Goal: Information Seeking & Learning: Learn about a topic

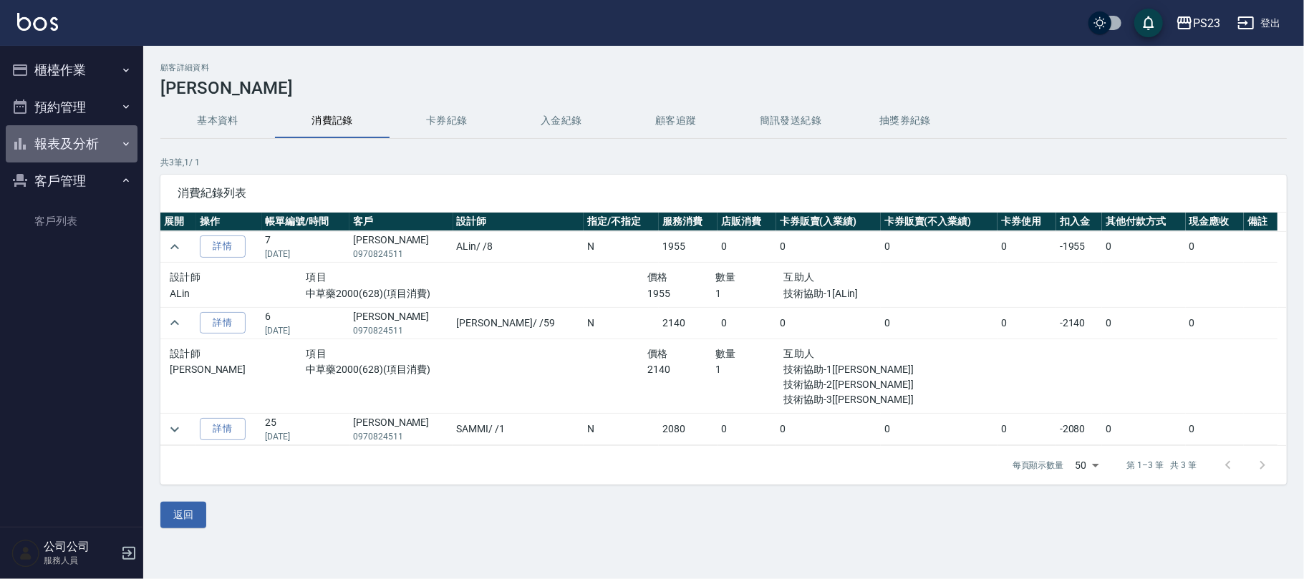
click at [75, 153] on button "報表及分析" at bounding box center [72, 143] width 132 height 37
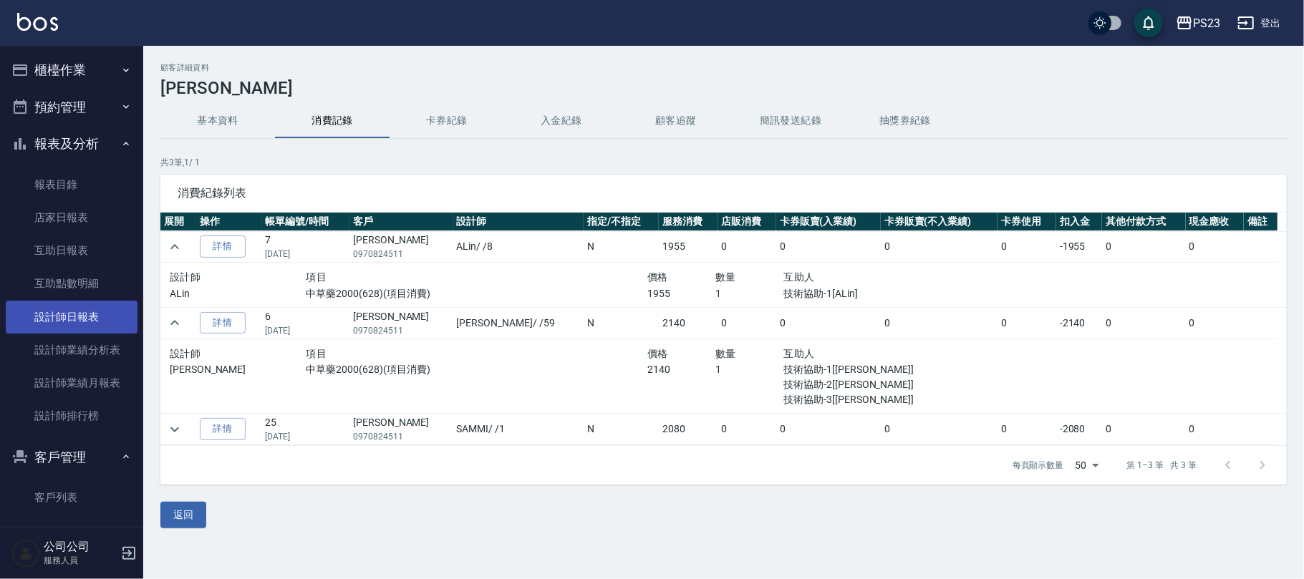
click at [70, 305] on link "設計師日報表" at bounding box center [72, 317] width 132 height 33
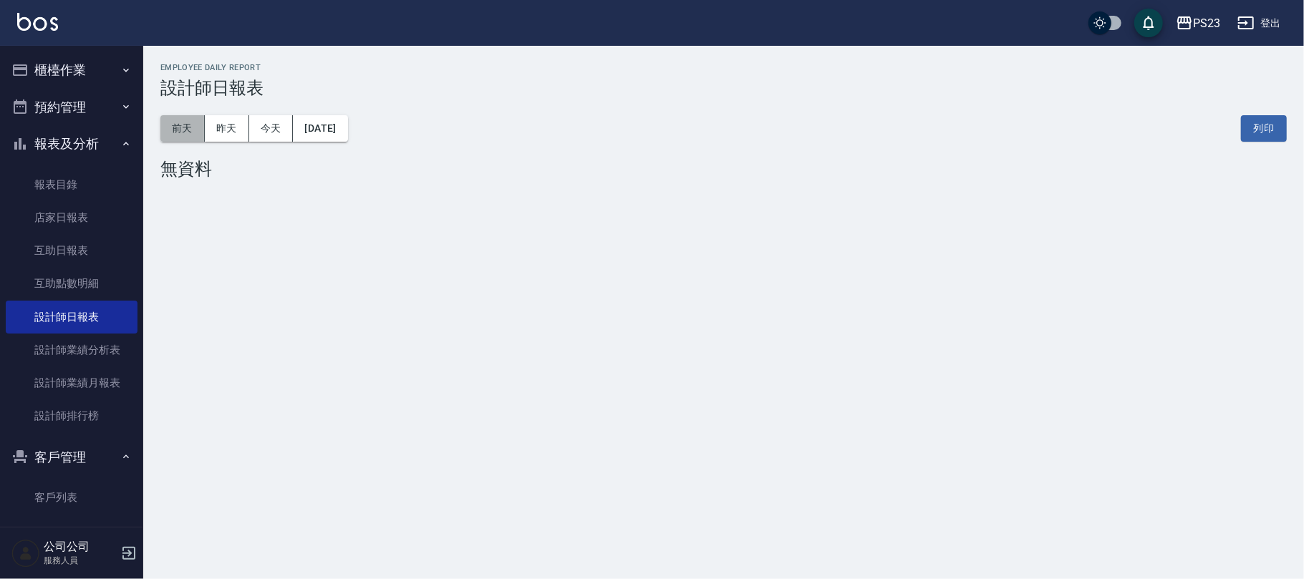
click at [203, 127] on button "前天" at bounding box center [182, 128] width 44 height 26
click at [222, 127] on button "昨天" at bounding box center [227, 128] width 44 height 26
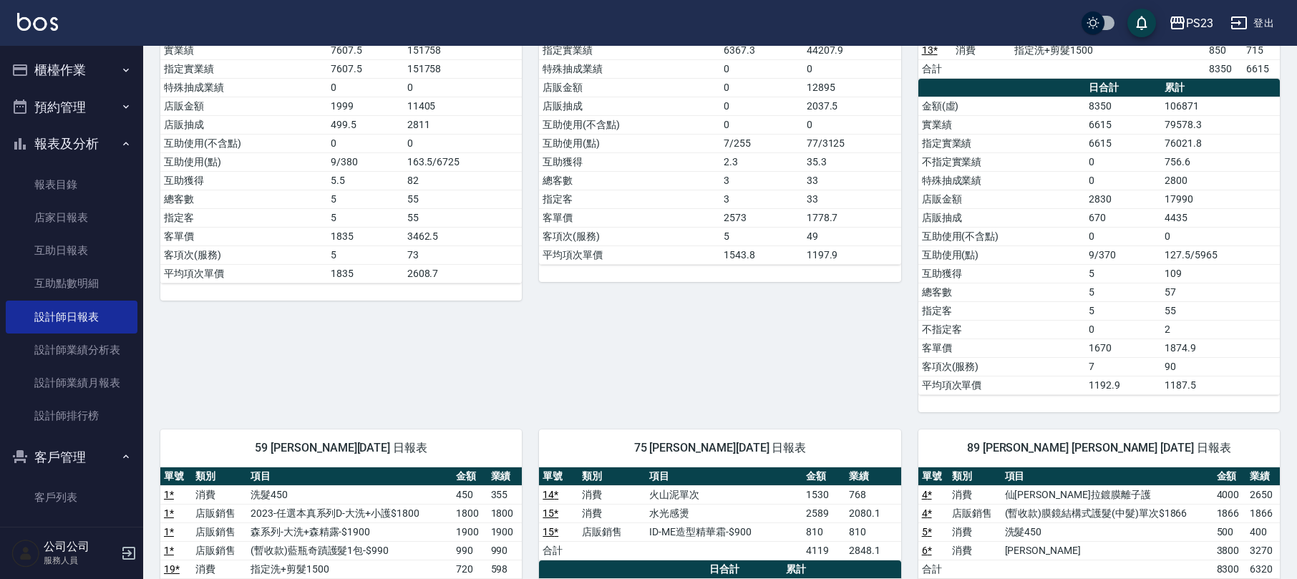
scroll to position [55, 0]
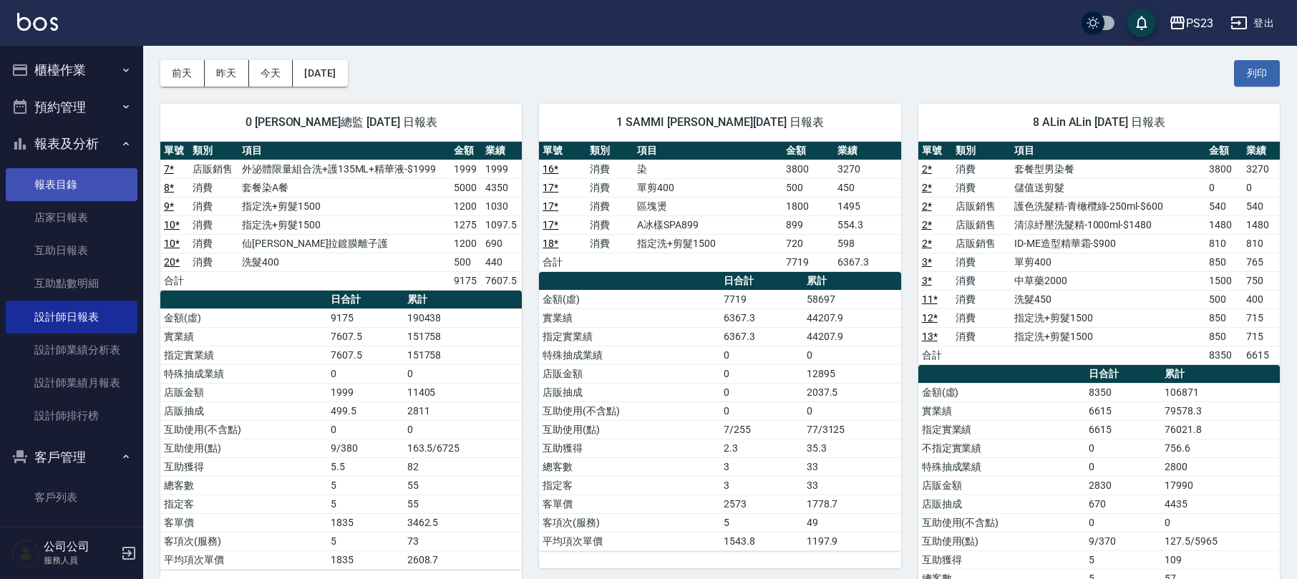
click at [97, 180] on link "報表目錄" at bounding box center [72, 184] width 132 height 33
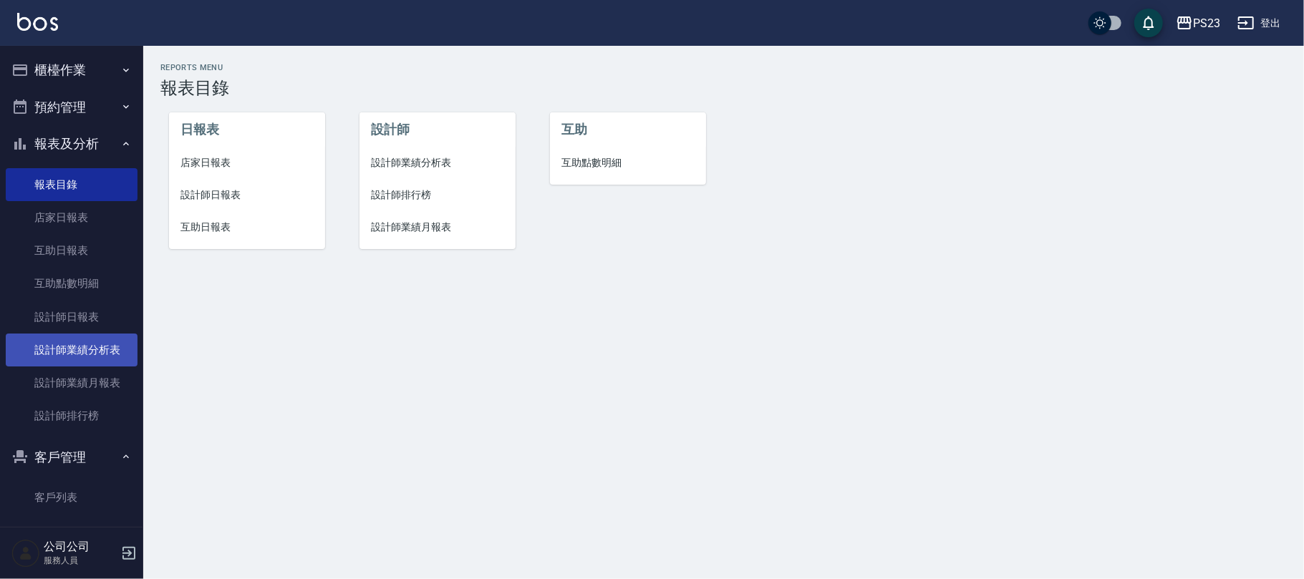
click at [100, 355] on link "設計師業績分析表" at bounding box center [72, 350] width 132 height 33
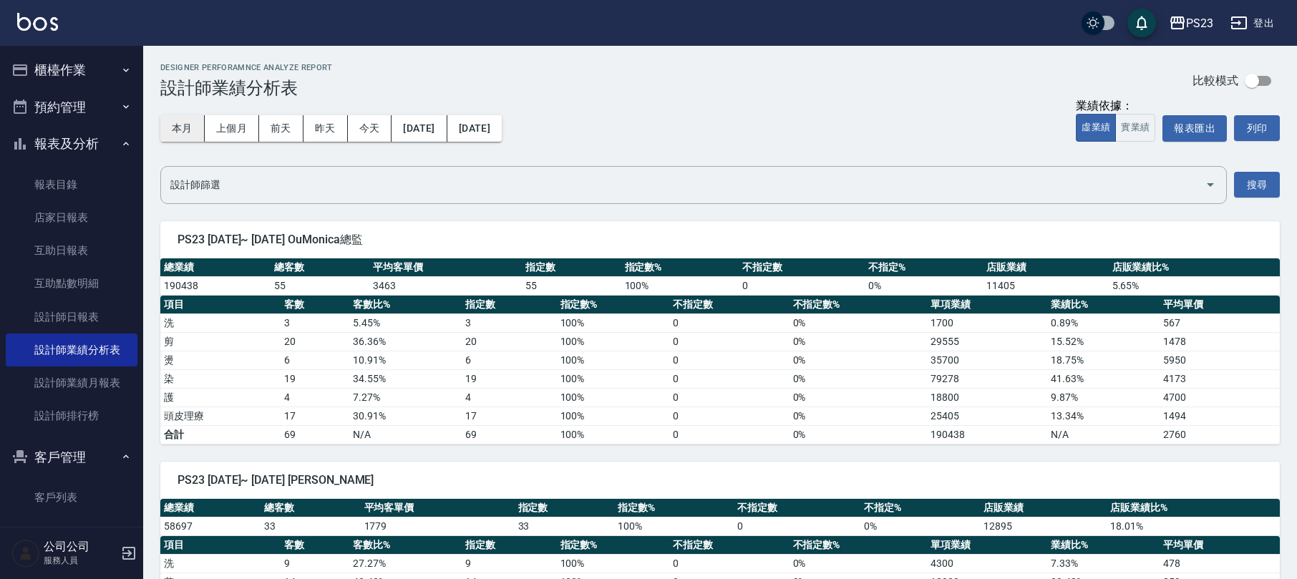
click at [169, 137] on button "本月" at bounding box center [182, 128] width 44 height 26
click at [1218, 186] on icon "Open" at bounding box center [1210, 184] width 17 height 17
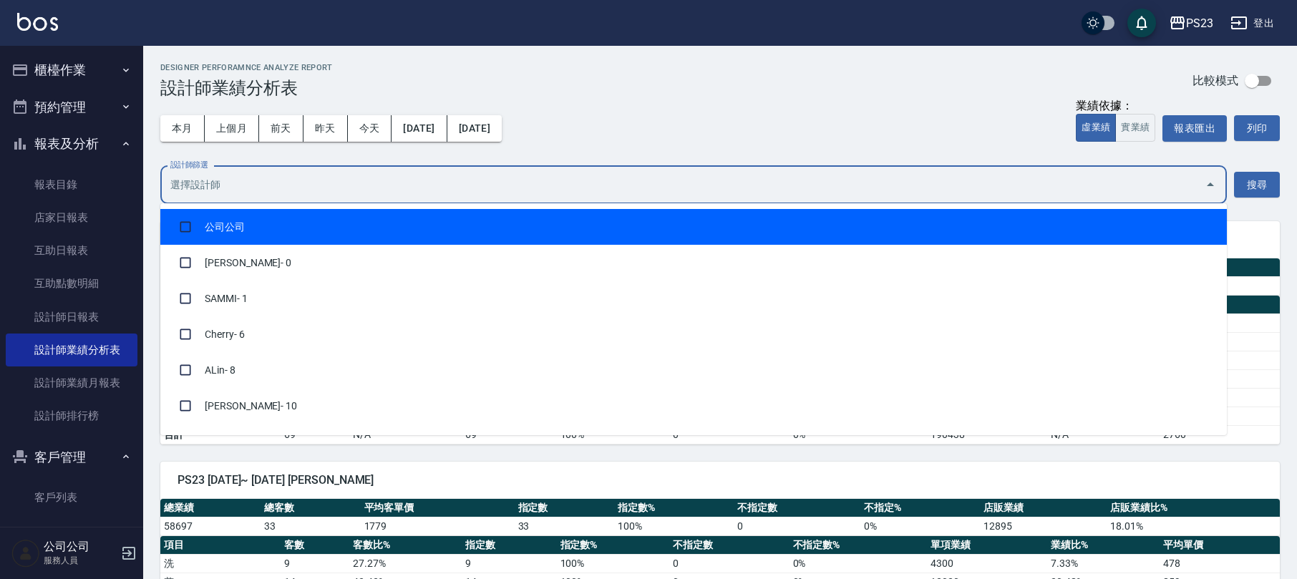
click at [255, 158] on div "本月 上個月 [DATE] [DATE] [DATE] [DATE] [DATE]" at bounding box center [331, 128] width 342 height 61
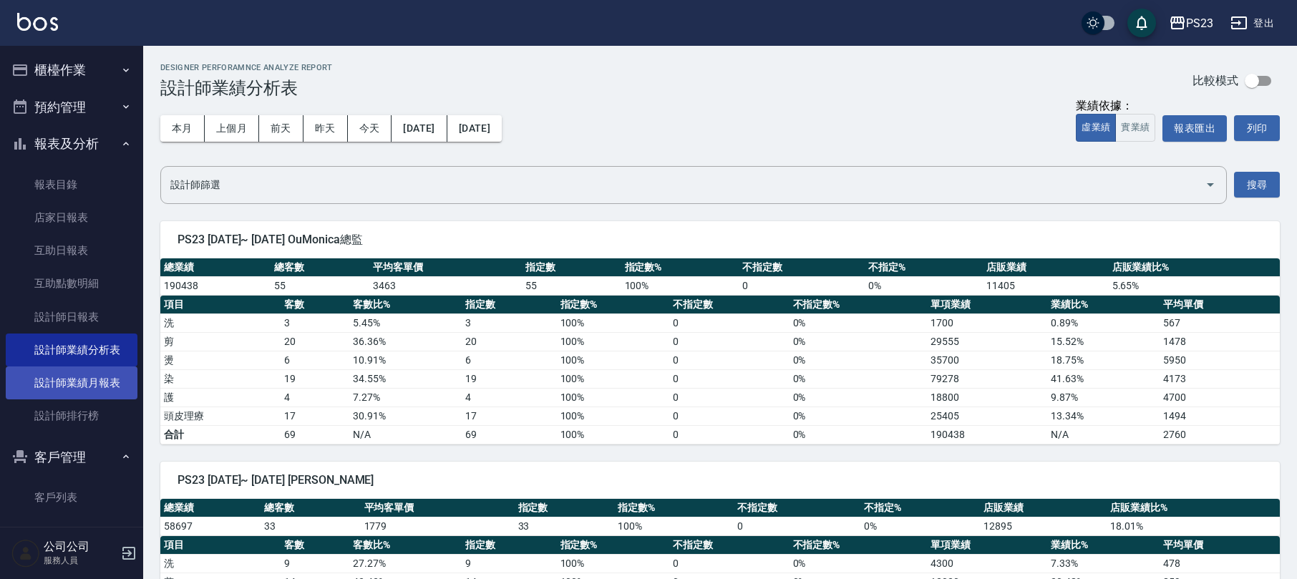
click at [84, 373] on link "設計師業績月報表" at bounding box center [72, 383] width 132 height 33
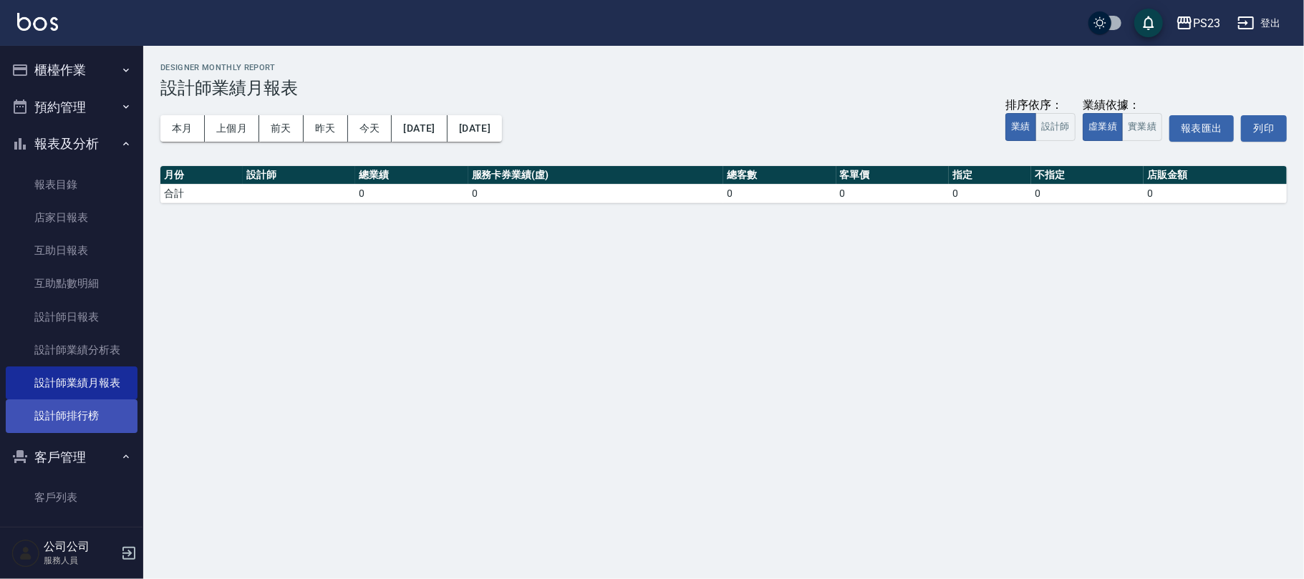
click at [70, 414] on link "設計師排行榜" at bounding box center [72, 416] width 132 height 33
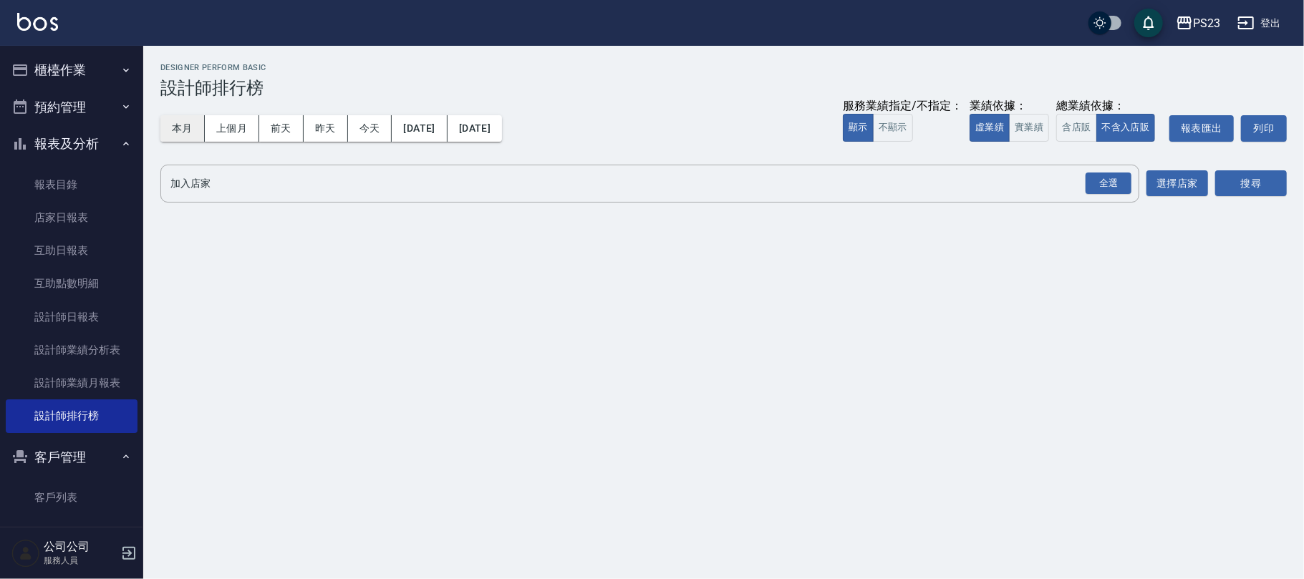
click at [186, 130] on button "本月" at bounding box center [182, 128] width 44 height 26
click at [1114, 189] on div "全選" at bounding box center [1108, 184] width 46 height 22
click at [1267, 198] on div "搜尋" at bounding box center [1251, 185] width 72 height 40
click at [1255, 179] on button "搜尋" at bounding box center [1251, 184] width 72 height 26
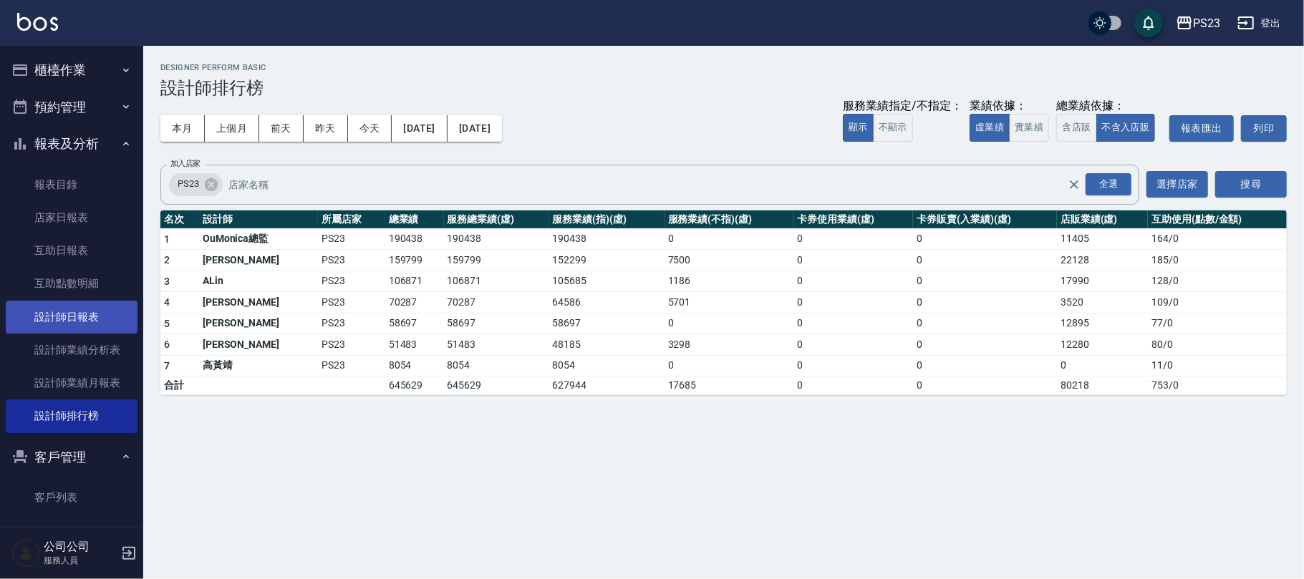
click at [72, 319] on link "設計師日報表" at bounding box center [72, 317] width 132 height 33
